Goal: Task Accomplishment & Management: Use online tool/utility

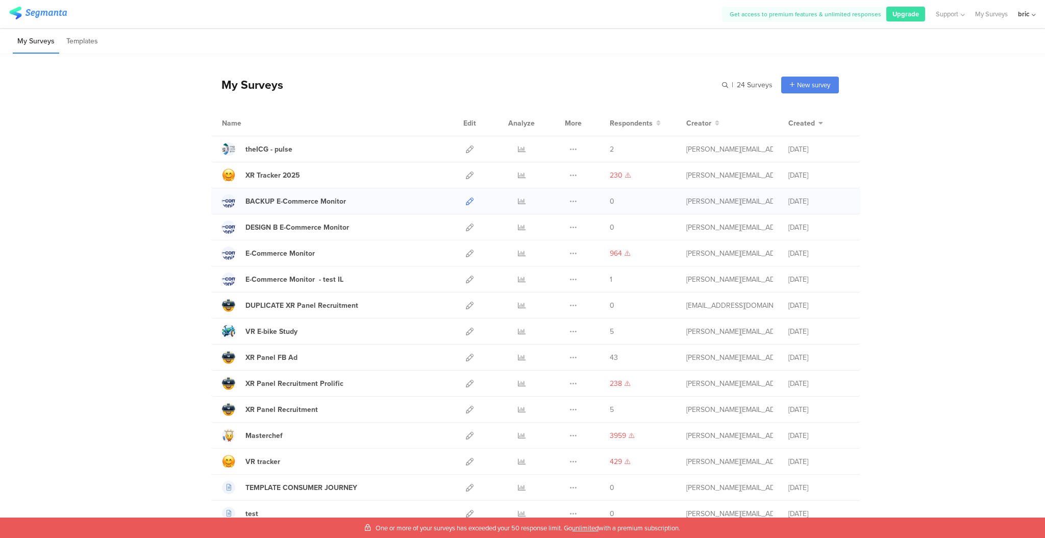
click at [467, 198] on icon at bounding box center [470, 201] width 8 height 8
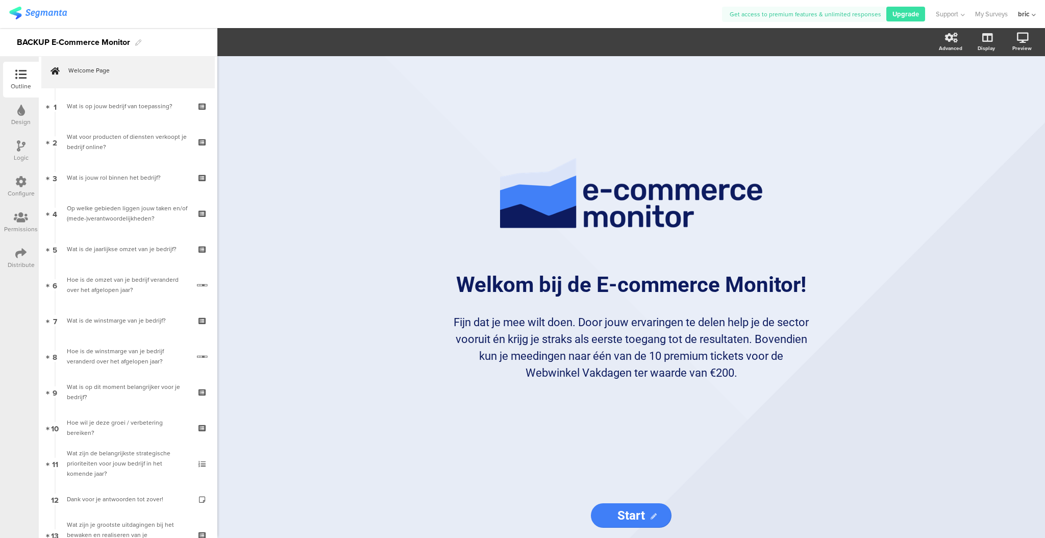
scroll to position [13, 0]
click at [29, 105] on div "Design" at bounding box center [21, 115] width 36 height 36
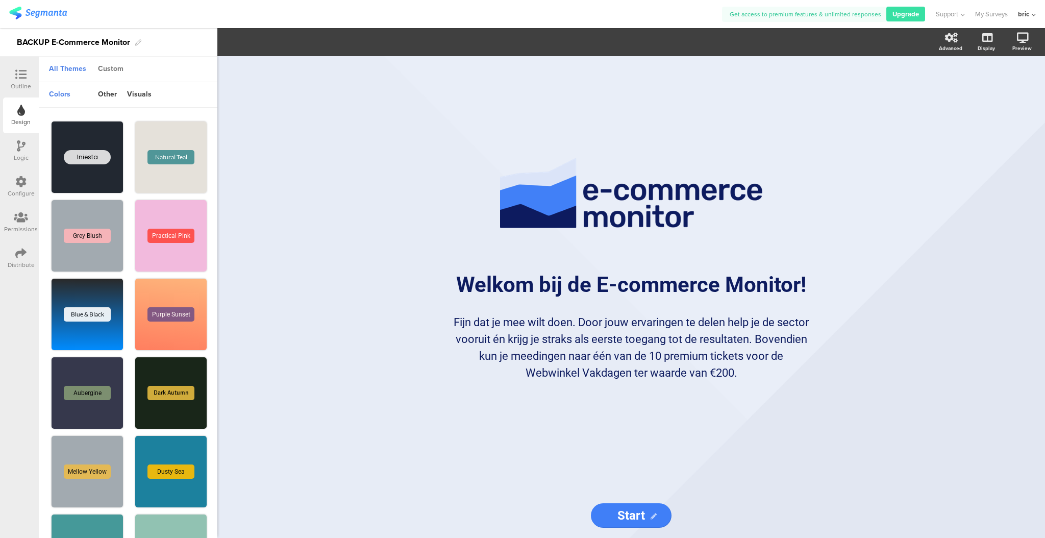
click at [113, 67] on div "Custom" at bounding box center [111, 69] width 36 height 17
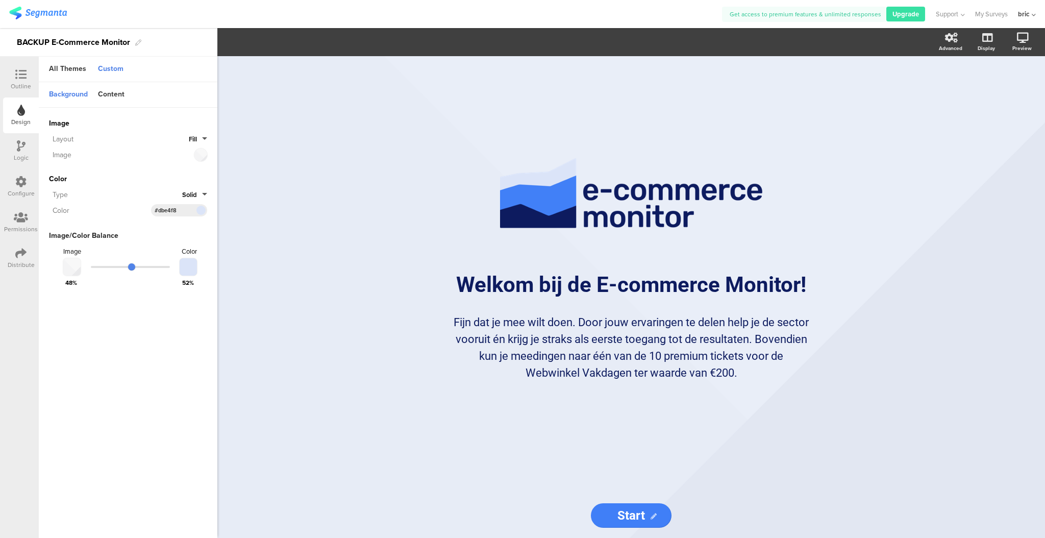
click at [74, 269] on div at bounding box center [69, 266] width 21 height 17
click at [74, 268] on div at bounding box center [69, 266] width 21 height 17
click at [135, 247] on div "Image Color" at bounding box center [128, 251] width 158 height 12
click at [69, 269] on div at bounding box center [69, 266] width 21 height 17
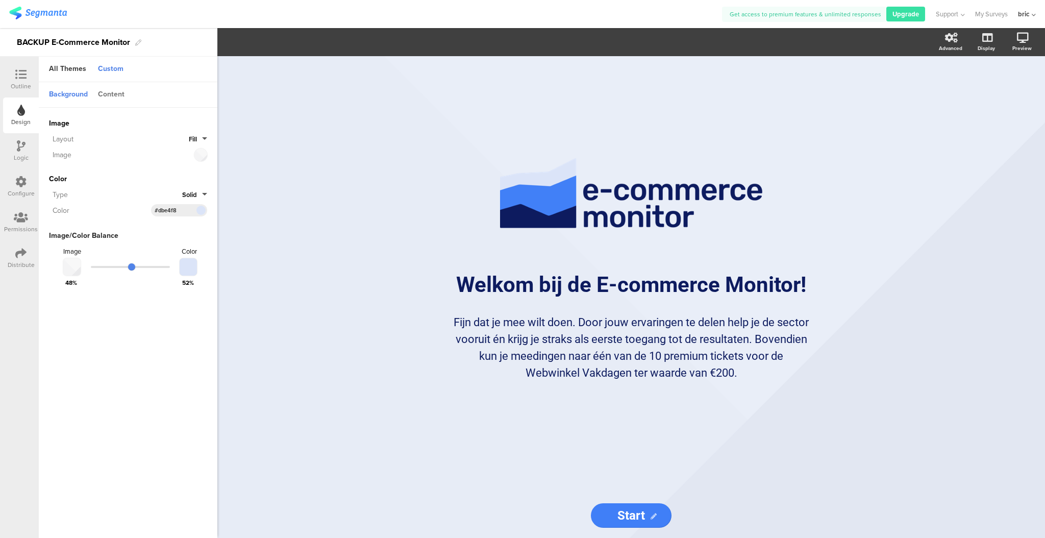
click at [118, 96] on div "Content" at bounding box center [111, 94] width 37 height 17
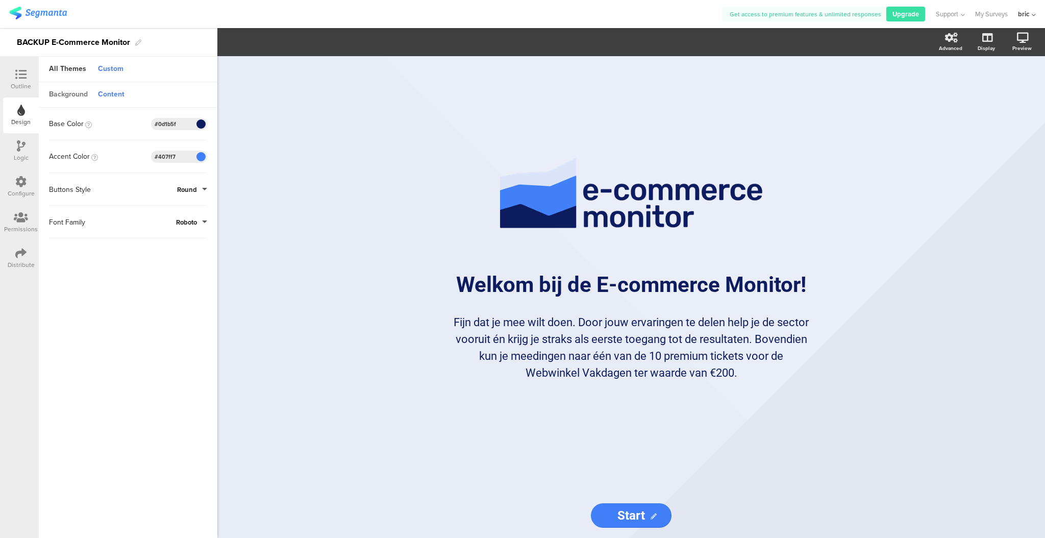
click at [68, 99] on div "Background" at bounding box center [68, 94] width 49 height 17
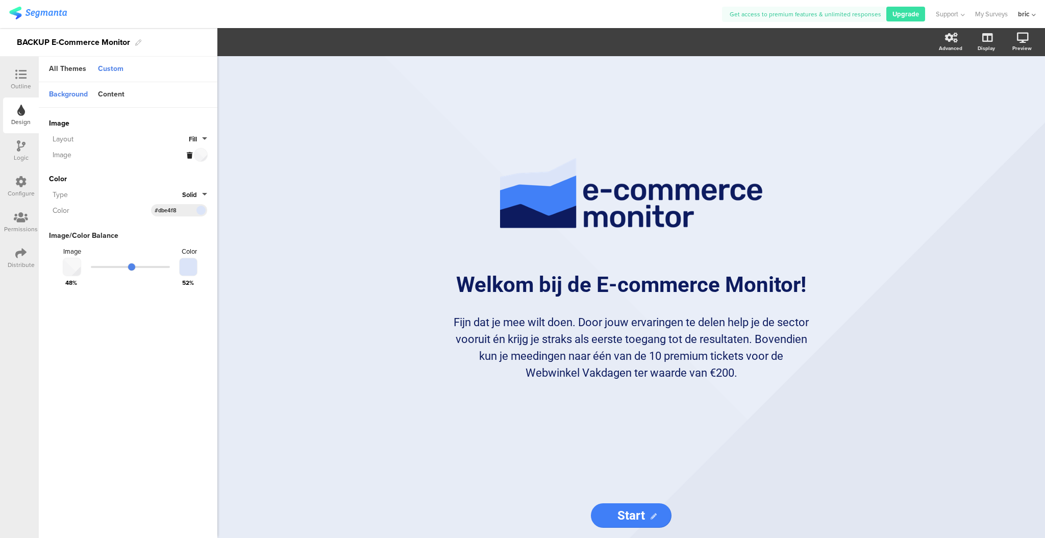
click at [202, 154] on div at bounding box center [197, 154] width 20 height 13
click at [124, 96] on div "Content" at bounding box center [111, 94] width 37 height 17
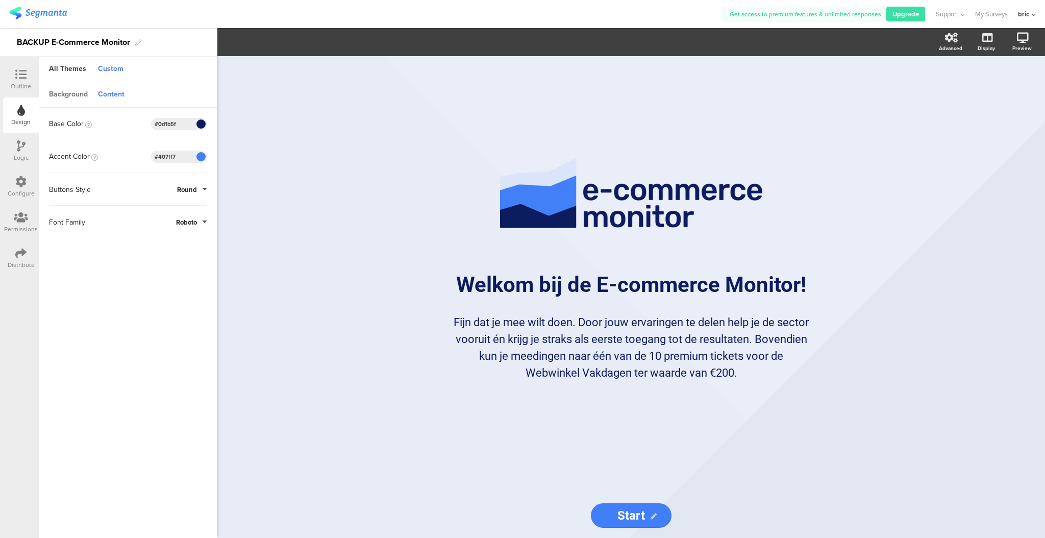
click at [85, 98] on div "Background" at bounding box center [68, 94] width 49 height 17
